Goal: Task Accomplishment & Management: Manage account settings

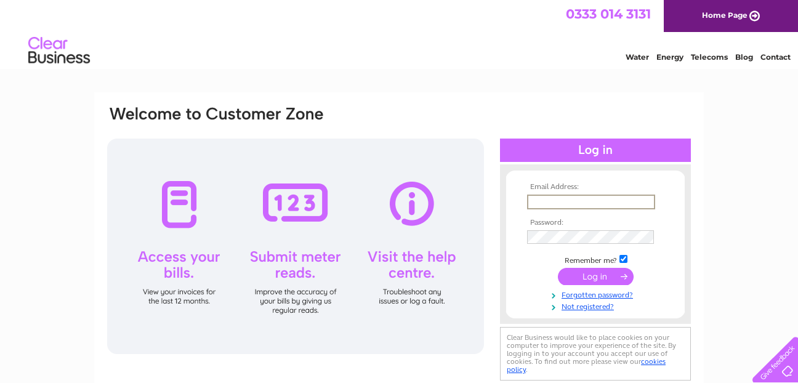
click at [565, 204] on input "text" at bounding box center [591, 202] width 128 height 15
type input "waldiemike@"
type input "[EMAIL_ADDRESS][DOMAIN_NAME]"
click at [558, 268] on input "submit" at bounding box center [596, 276] width 76 height 17
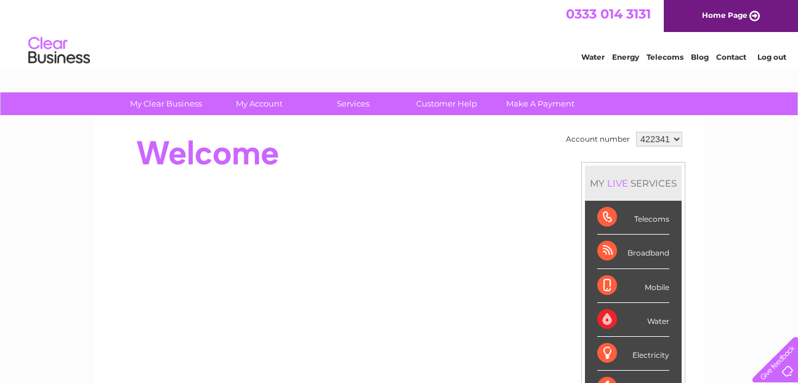
click at [675, 139] on select "422341 968738" at bounding box center [659, 139] width 46 height 15
select select "968738"
click at [636, 132] on select "422341 968738" at bounding box center [659, 139] width 46 height 15
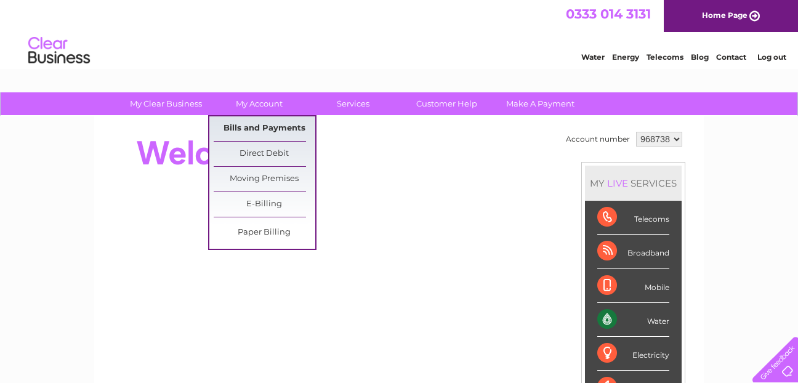
click at [270, 131] on link "Bills and Payments" at bounding box center [265, 128] width 102 height 25
click at [267, 127] on link "Bills and Payments" at bounding box center [265, 128] width 102 height 25
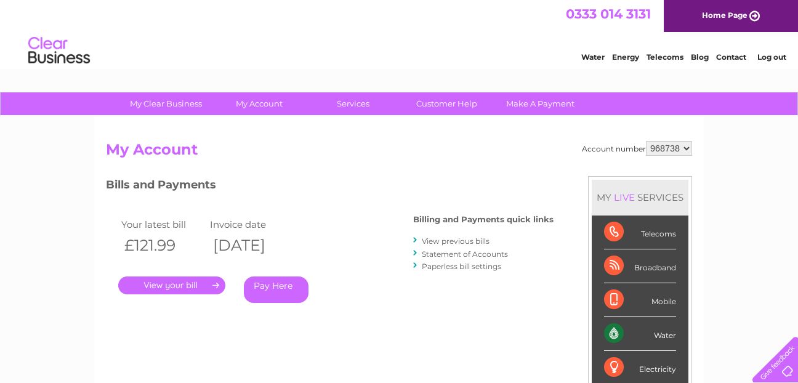
click at [171, 286] on link "." at bounding box center [171, 285] width 107 height 18
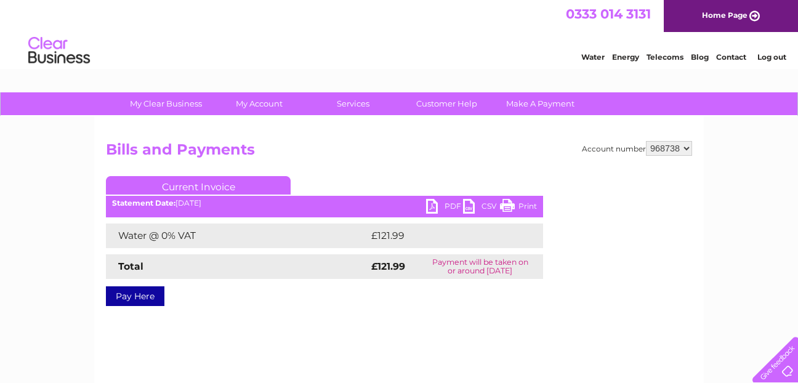
click at [688, 152] on select "422341 968738" at bounding box center [669, 148] width 46 height 15
select select "422341"
click at [646, 141] on select "422341 968738" at bounding box center [669, 148] width 46 height 15
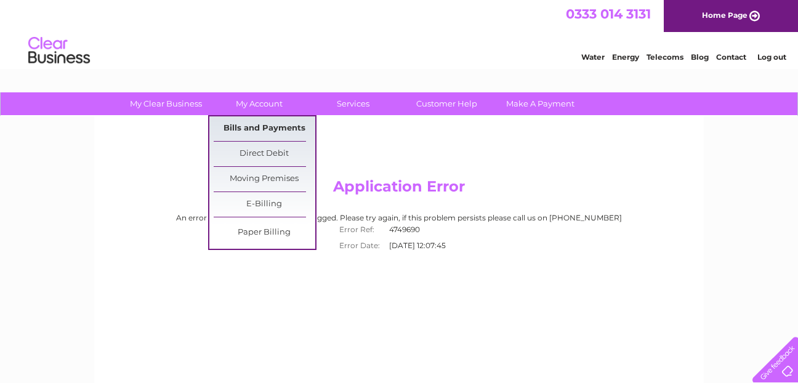
click at [262, 125] on link "Bills and Payments" at bounding box center [265, 128] width 102 height 25
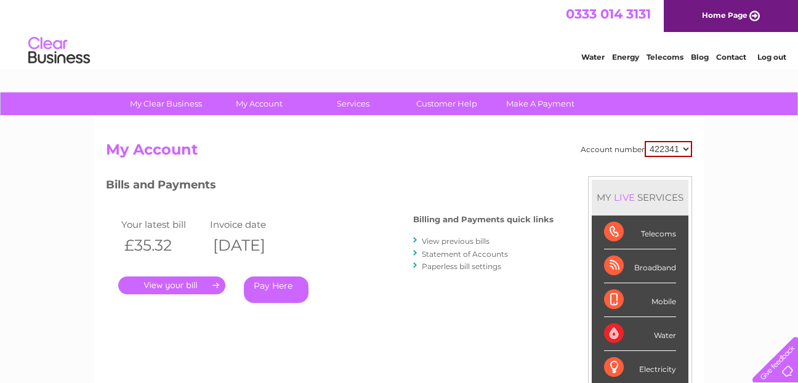
click at [688, 150] on select "422341 968738" at bounding box center [668, 149] width 47 height 16
click at [645, 141] on select "422341 968738" at bounding box center [668, 149] width 47 height 16
click at [776, 56] on link "Log out" at bounding box center [771, 56] width 29 height 9
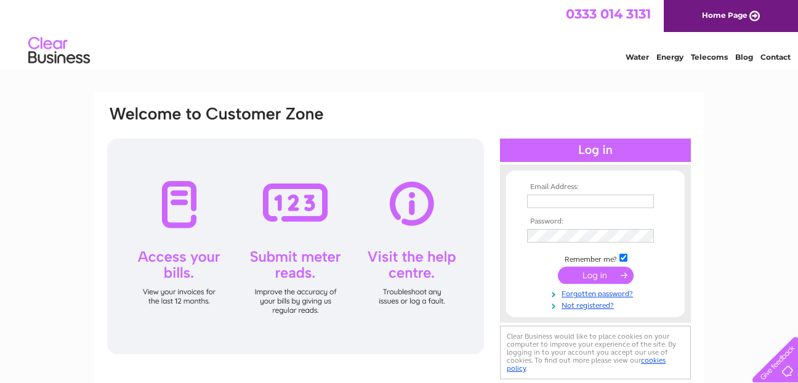
click at [570, 198] on input "text" at bounding box center [590, 202] width 127 height 14
type input "[EMAIL_ADDRESS][DOMAIN_NAME]"
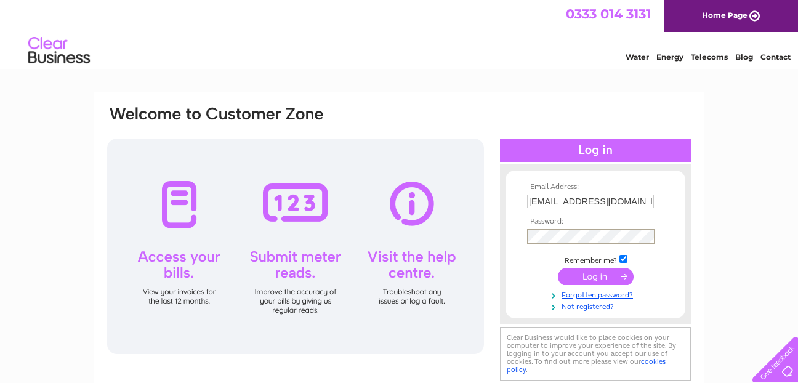
click at [558, 268] on input "submit" at bounding box center [596, 276] width 76 height 17
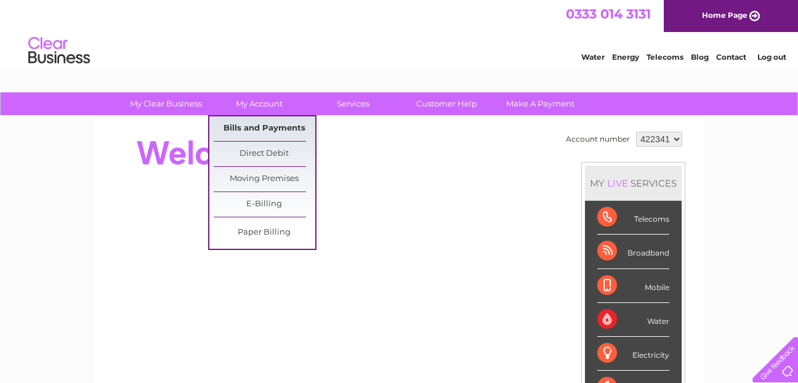
click at [251, 127] on link "Bills and Payments" at bounding box center [265, 128] width 102 height 25
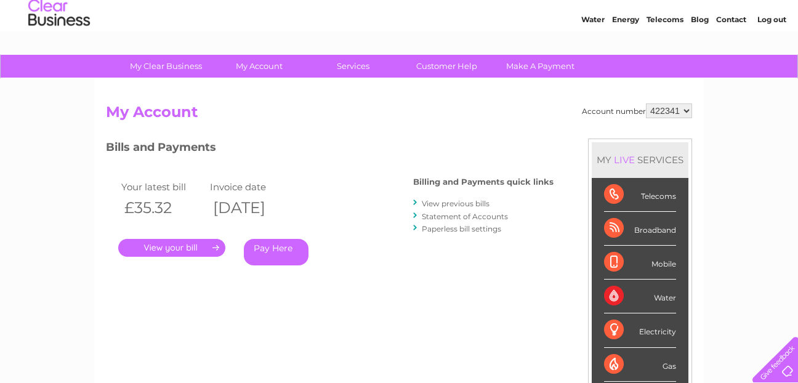
scroll to position [62, 0]
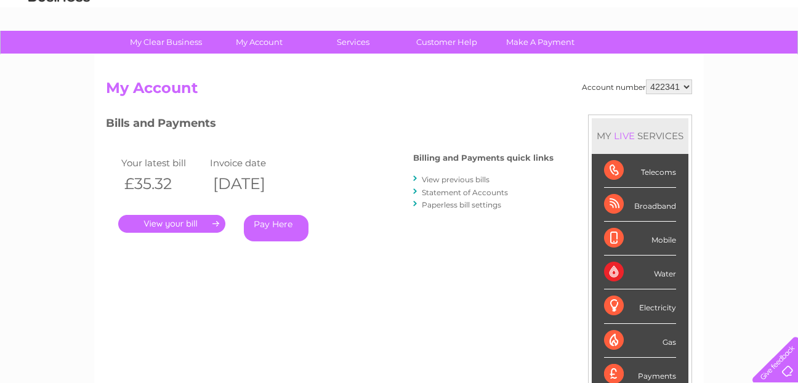
click at [179, 224] on link "." at bounding box center [171, 224] width 107 height 18
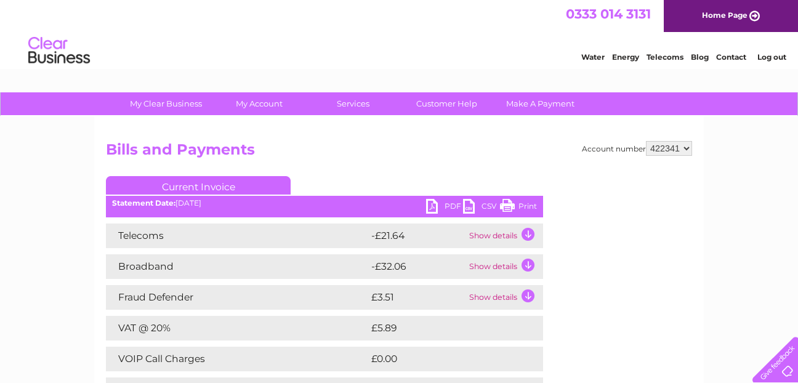
click at [689, 146] on select "422341 968738" at bounding box center [669, 148] width 46 height 15
select select "968738"
click at [646, 141] on select "422341 968738" at bounding box center [669, 148] width 46 height 15
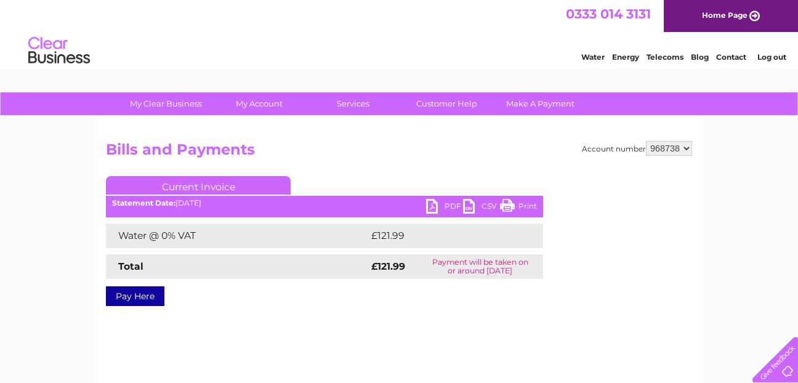
click at [776, 58] on link "Log out" at bounding box center [771, 56] width 29 height 9
